Goal: Task Accomplishment & Management: Use online tool/utility

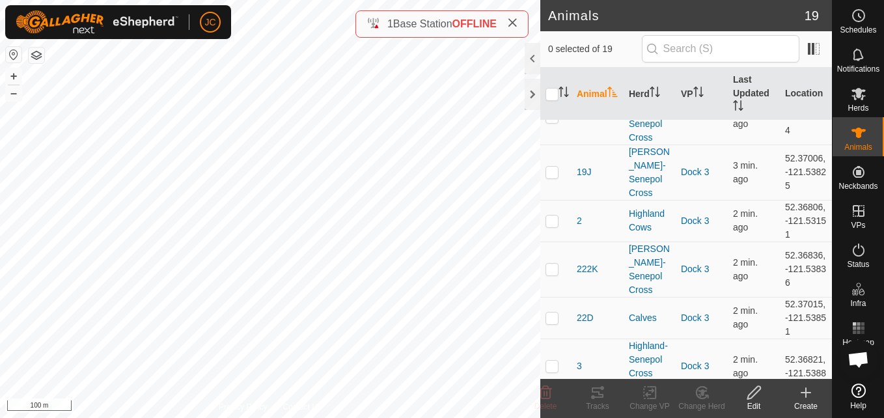
scroll to position [346, 0]
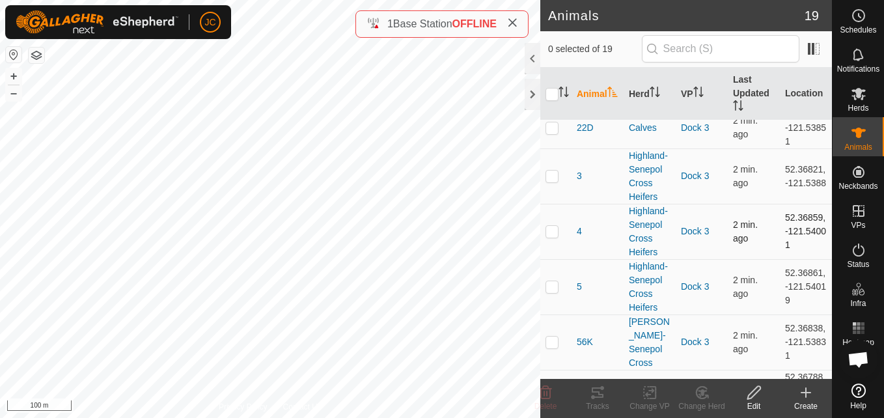
click at [543, 259] on td at bounding box center [555, 231] width 31 height 55
checkbox input "true"
click at [786, 259] on td "52.36859, -121.54001" at bounding box center [806, 231] width 52 height 55
copy td "52.36859"
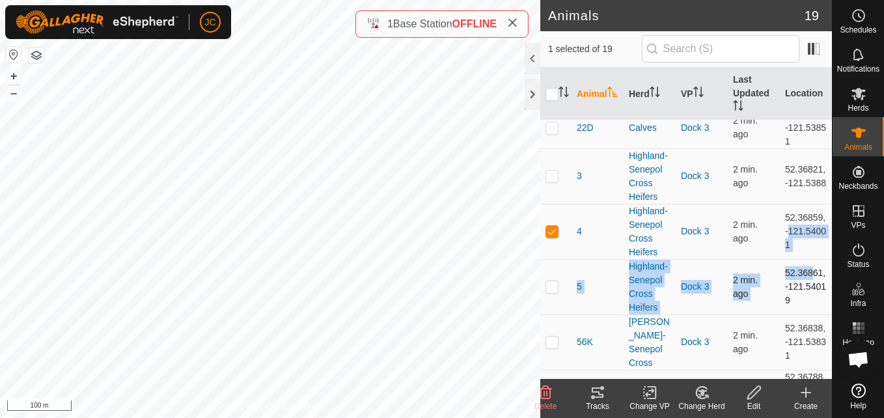
drag, startPoint x: 775, startPoint y: 295, endPoint x: 800, endPoint y: 316, distance: 32.8
click at [800, 316] on tbody "1 Highland Cows Dock 3 2 min. ago 52.3674, -121.53932 10 Calves Dock 3 3 min. a…" at bounding box center [686, 238] width 292 height 928
click at [800, 314] on td "52.36861, -121.54019" at bounding box center [806, 286] width 52 height 55
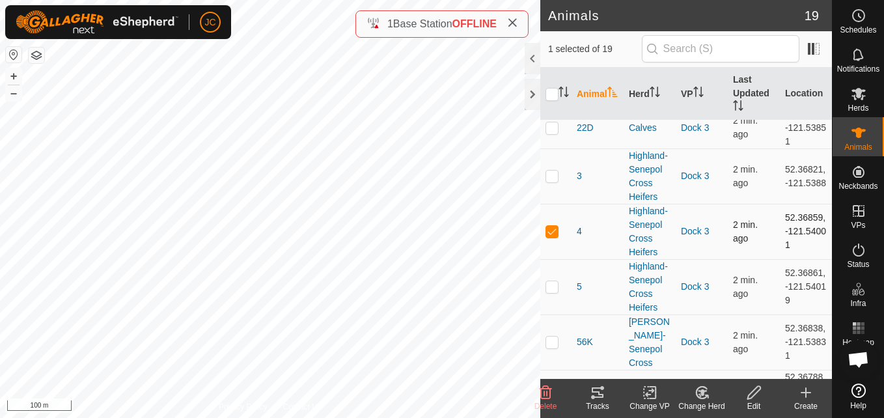
drag, startPoint x: 790, startPoint y: 309, endPoint x: 776, endPoint y: 298, distance: 17.6
click at [780, 259] on td "52.36859, -121.54001" at bounding box center [806, 231] width 52 height 55
copy td "-121.54001"
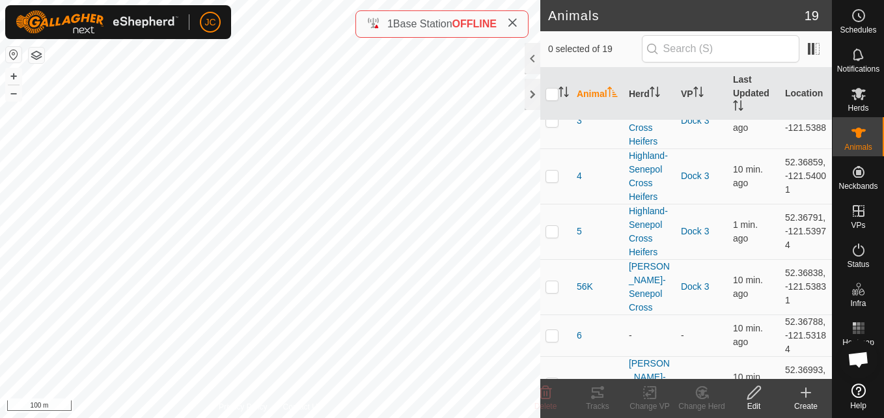
scroll to position [402, 0]
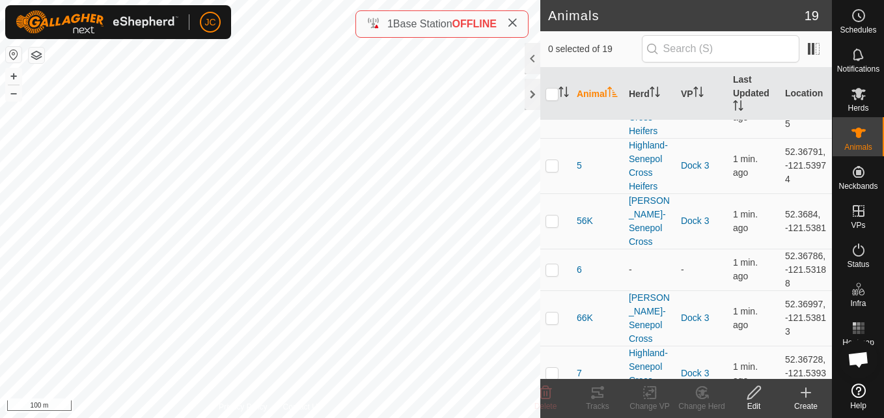
scroll to position [455, 0]
click at [794, 136] on td "52.36735, -121.53945" at bounding box center [806, 108] width 52 height 55
copy td "52.36735"
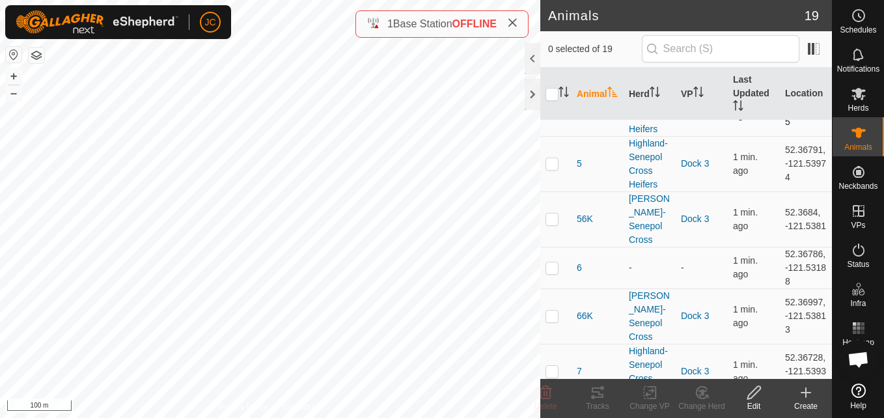
drag, startPoint x: 775, startPoint y: 197, endPoint x: 796, endPoint y: 217, distance: 28.6
click at [796, 136] on td "52.36735, -121.53945" at bounding box center [806, 108] width 52 height 55
copy td "-121.53945"
click at [546, 113] on p-checkbox at bounding box center [552, 108] width 13 height 10
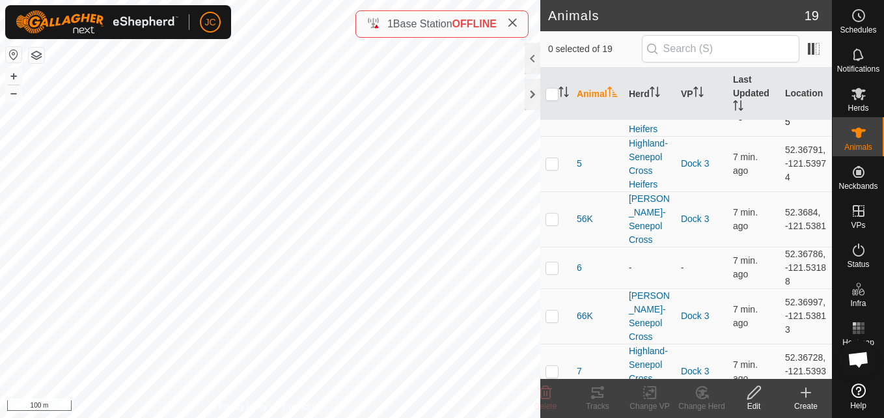
checkbox input "true"
drag, startPoint x: 772, startPoint y: 169, endPoint x: 800, endPoint y: 210, distance: 49.1
click at [800, 136] on td "52.36735, -121.53945" at bounding box center [806, 108] width 52 height 55
copy td "52.36735, -121.53945"
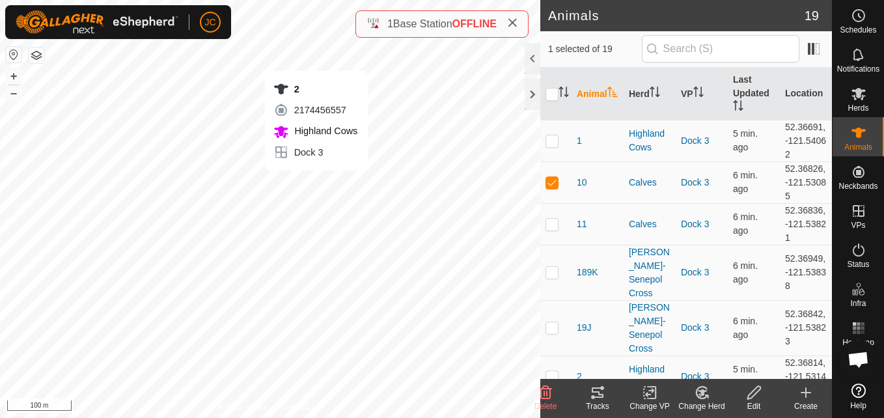
checkbox input "false"
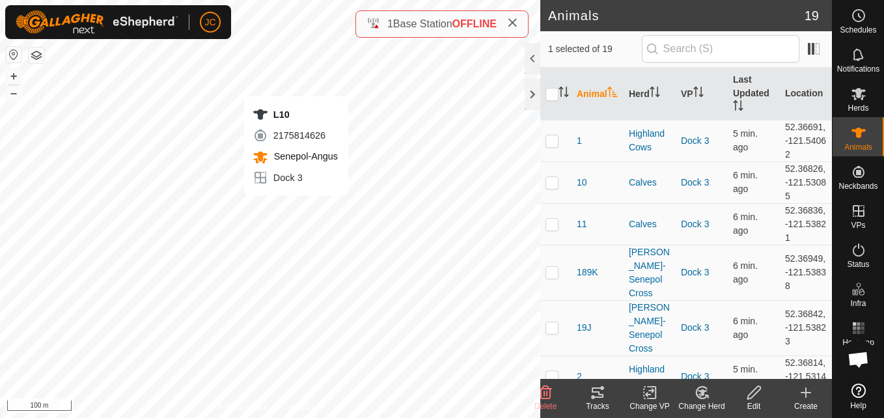
checkbox input "false"
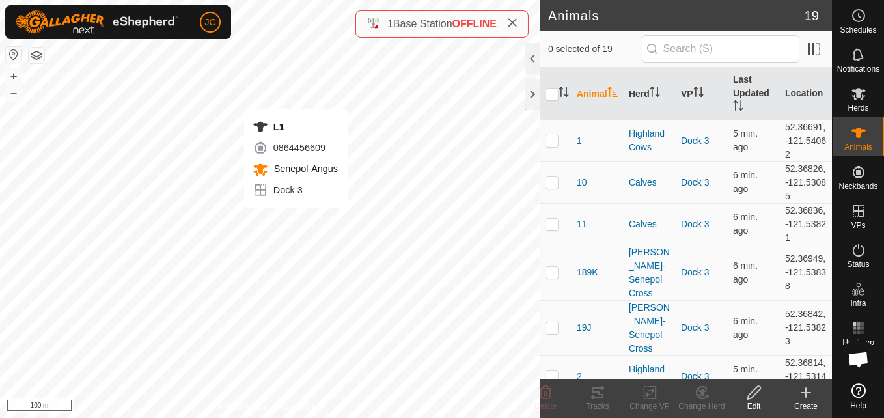
checkbox input "true"
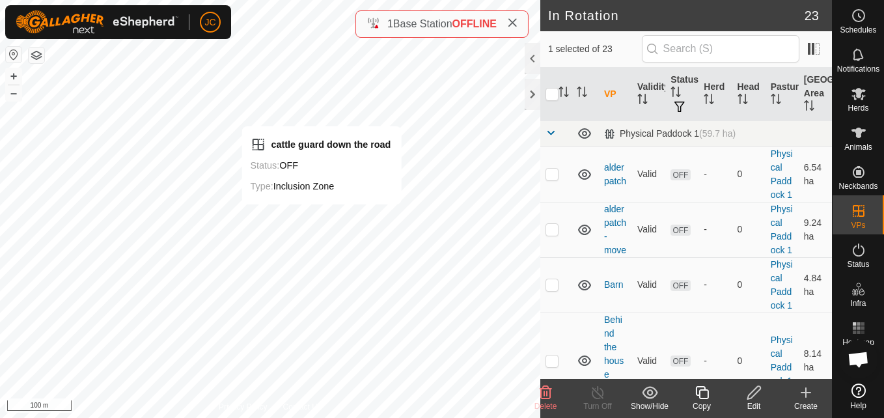
checkbox input "false"
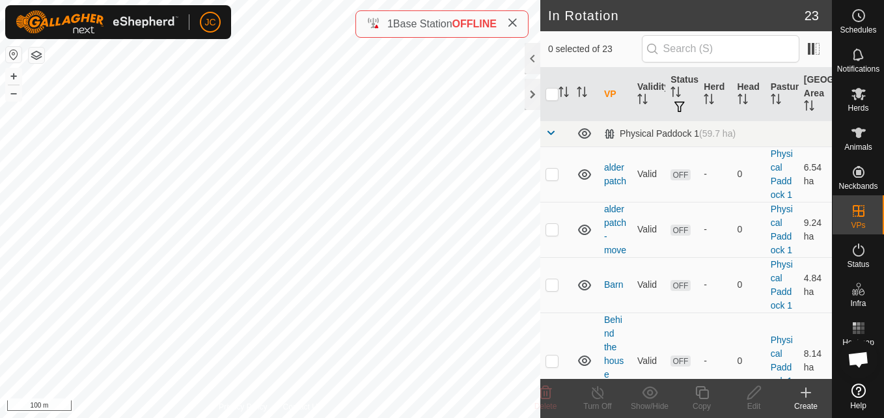
checkbox input "true"
click at [698, 401] on div "Copy" at bounding box center [702, 406] width 52 height 12
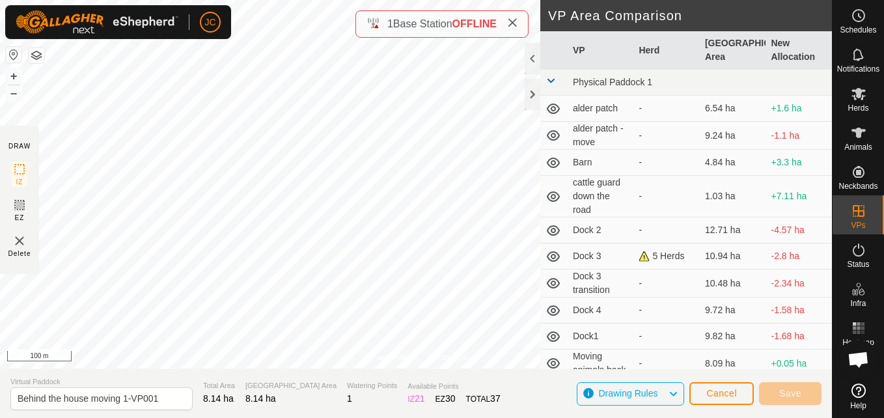
click at [725, 412] on section "Virtual Paddock Behind the house moving 1-VP001 Total Area 8.14 ha Grazing Area…" at bounding box center [416, 393] width 832 height 49
click at [726, 403] on button "Cancel" at bounding box center [722, 393] width 64 height 23
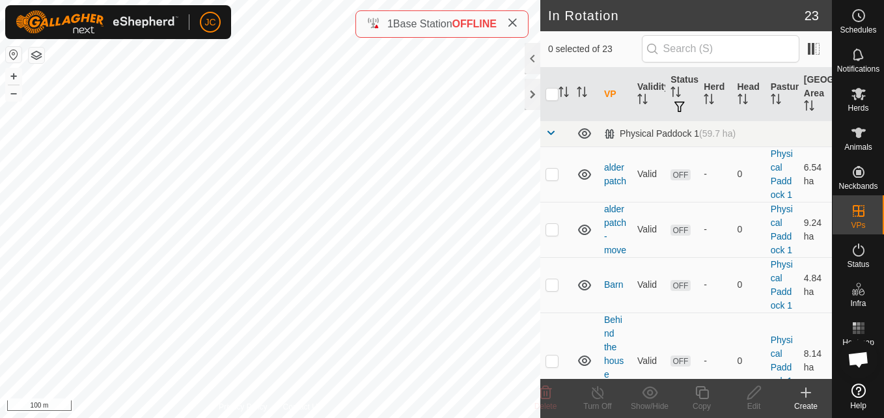
checkbox input "true"
checkbox input "false"
checkbox input "true"
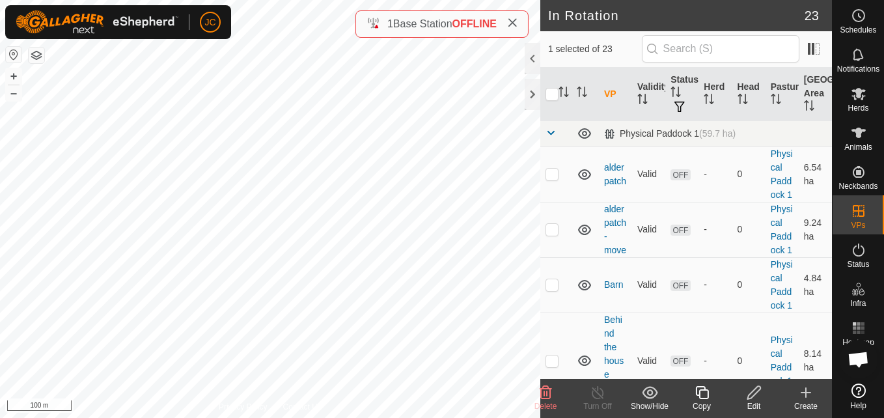
checkbox input "true"
checkbox input "false"
checkbox input "true"
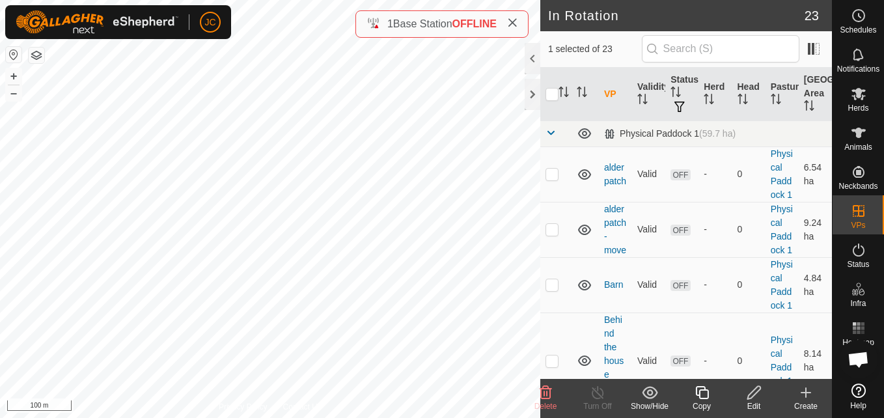
checkbox input "false"
checkbox input "true"
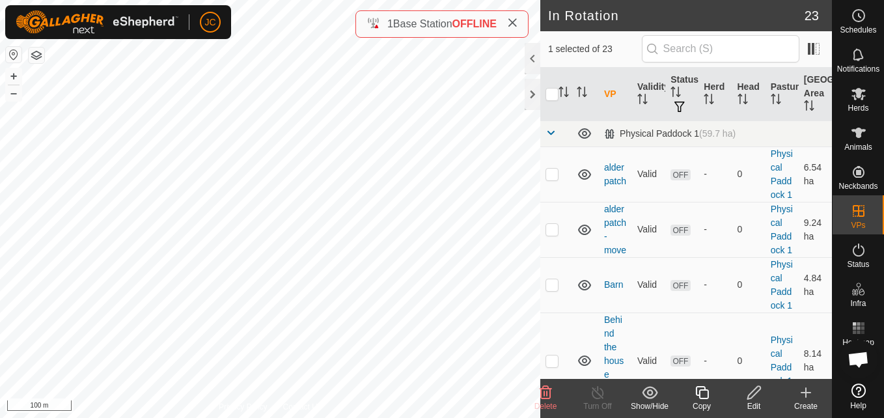
checkbox input "false"
checkbox input "true"
checkbox input "false"
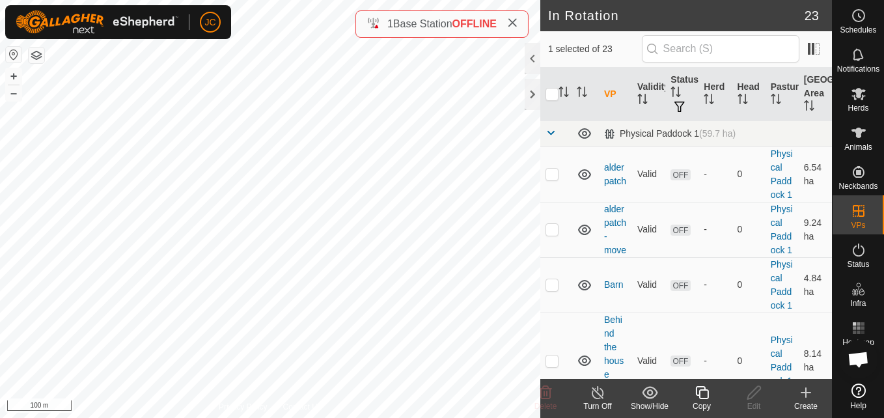
checkbox input "false"
checkbox input "true"
click at [704, 400] on icon at bounding box center [702, 393] width 16 height 16
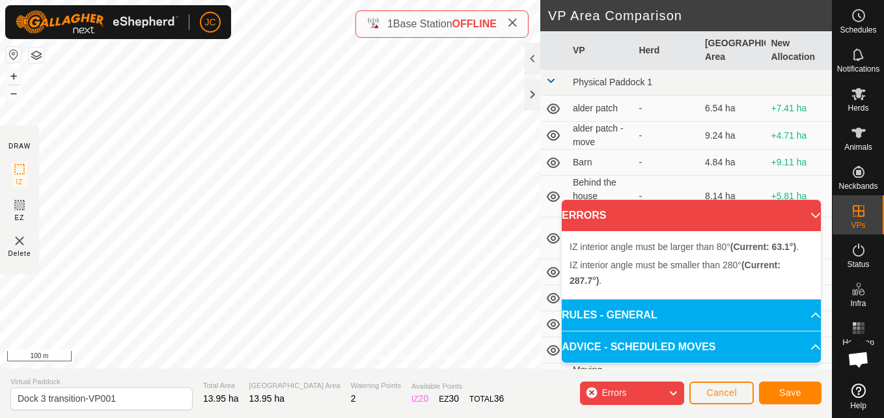
click at [543, 175] on div "Privacy Policy Contact Us IZ interior angle must be larger than 80° (Current: 6…" at bounding box center [416, 209] width 832 height 418
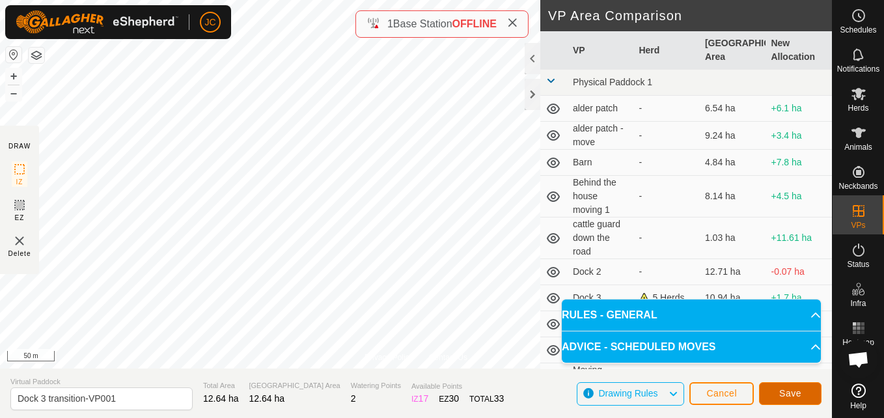
click at [777, 404] on button "Save" at bounding box center [790, 393] width 63 height 23
